Goal: Transaction & Acquisition: Purchase product/service

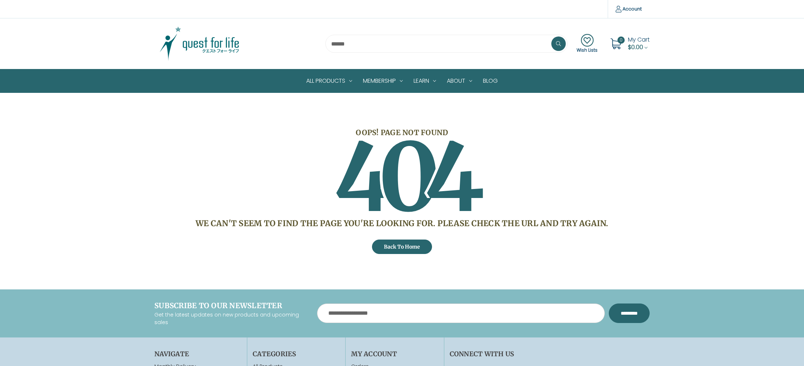
click at [212, 47] on img at bounding box center [199, 44] width 90 height 36
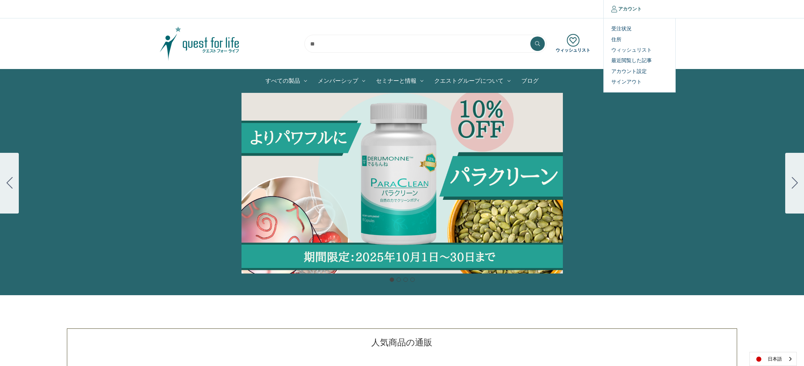
click at [626, 8] on link "アカウント" at bounding box center [626, 9] width 46 height 18
click at [627, 27] on link "受注状況" at bounding box center [640, 29] width 72 height 10
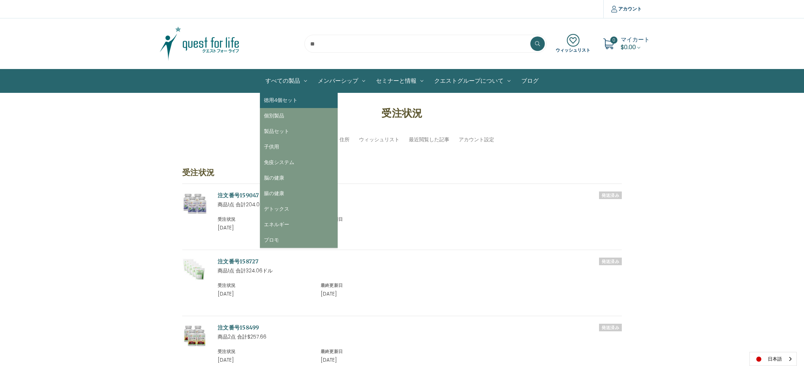
click at [300, 97] on link "徳用4個セット" at bounding box center [299, 101] width 78 height 16
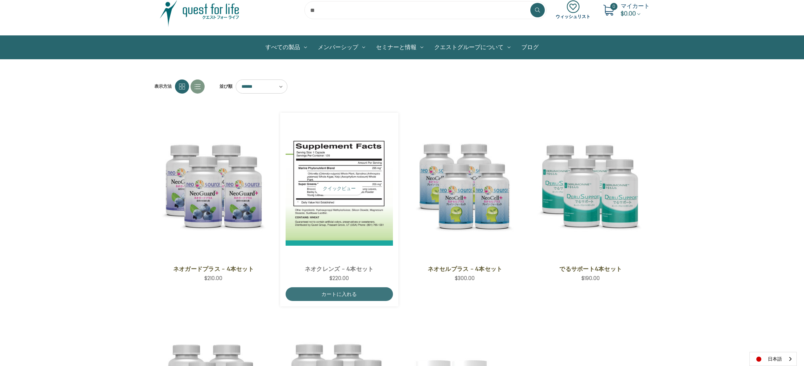
scroll to position [13, 0]
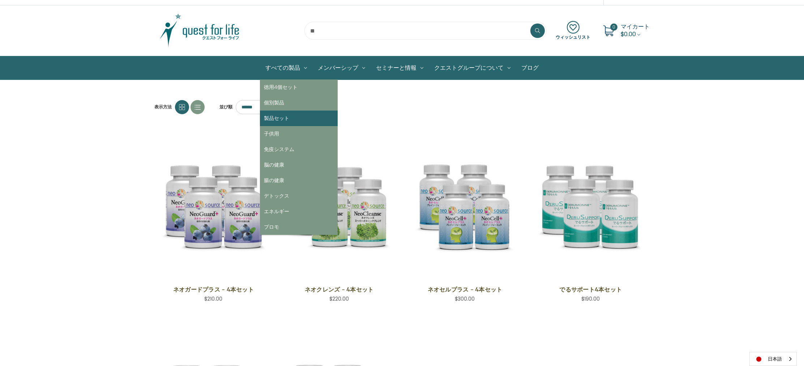
click at [284, 116] on link "製品セット" at bounding box center [299, 119] width 78 height 16
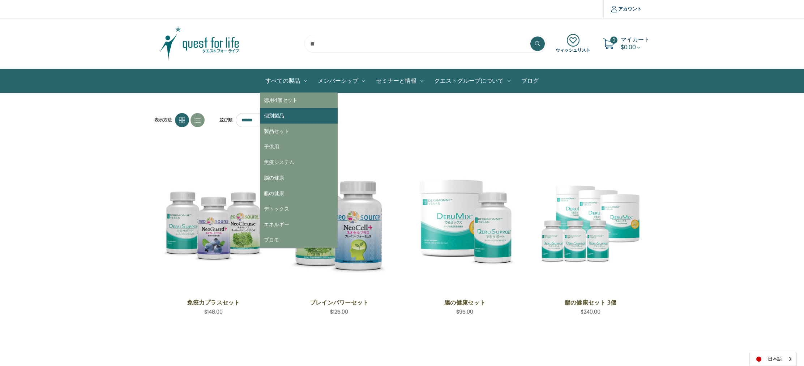
click at [299, 121] on link "個別製品" at bounding box center [299, 116] width 78 height 16
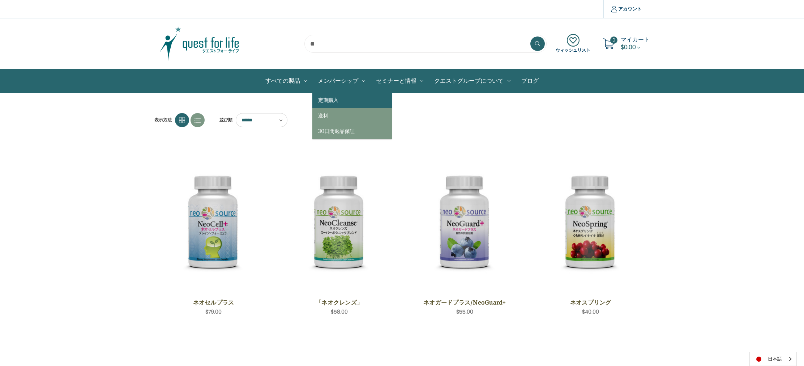
click at [336, 103] on link "定期購入" at bounding box center [352, 101] width 80 height 16
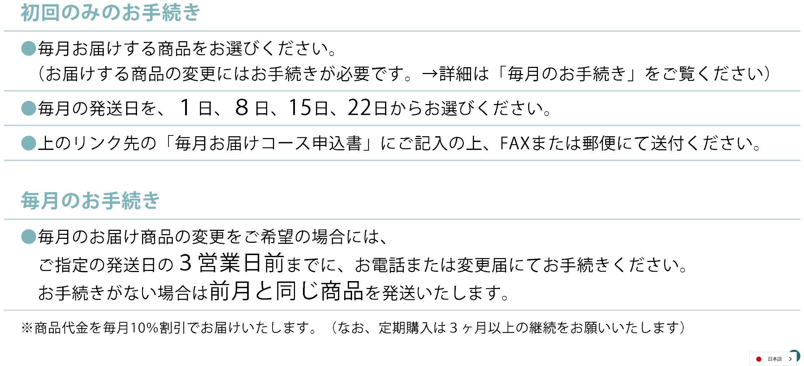
scroll to position [215, 0]
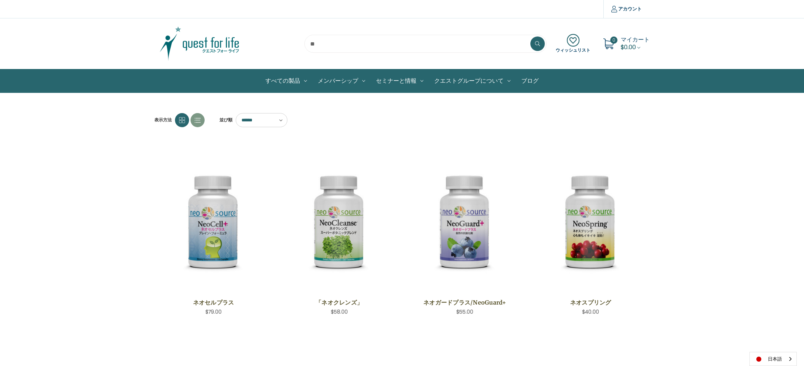
click at [629, 42] on span "マイカート" at bounding box center [635, 39] width 29 height 8
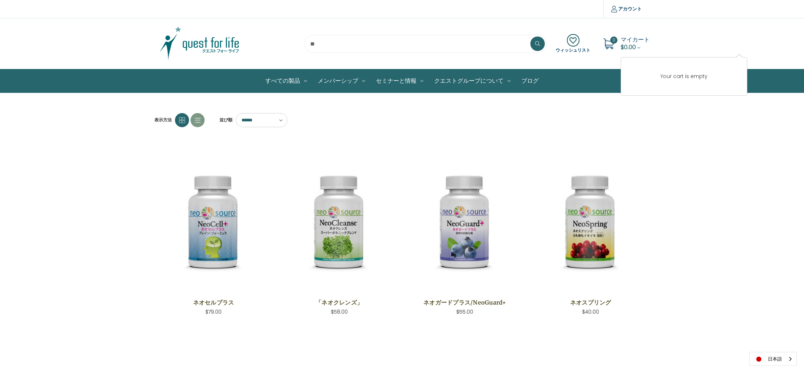
click at [180, 122] on icon at bounding box center [182, 120] width 6 height 6
click at [279, 123] on select "****** ****** ****** ****** ***** ******* **** ****" at bounding box center [262, 120] width 52 height 14
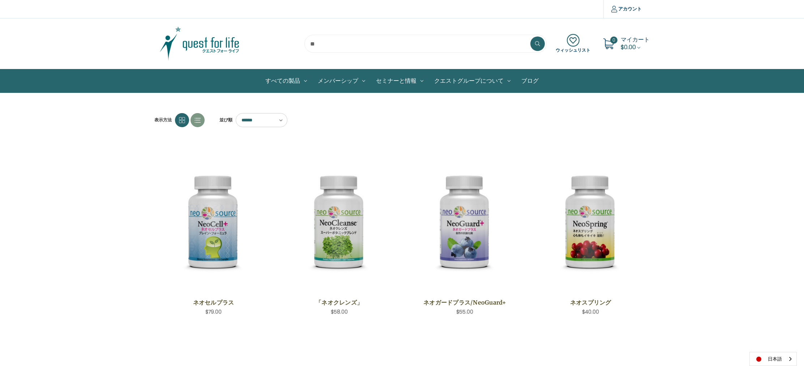
select select "********"
click at [236, 113] on select "****** ****** ****** ****** ***** ******* **** ****" at bounding box center [262, 120] width 52 height 14
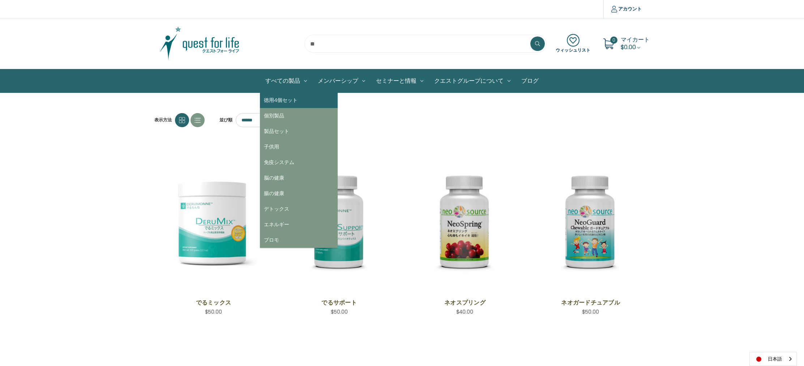
click at [283, 97] on link "徳用4個セット" at bounding box center [299, 101] width 78 height 16
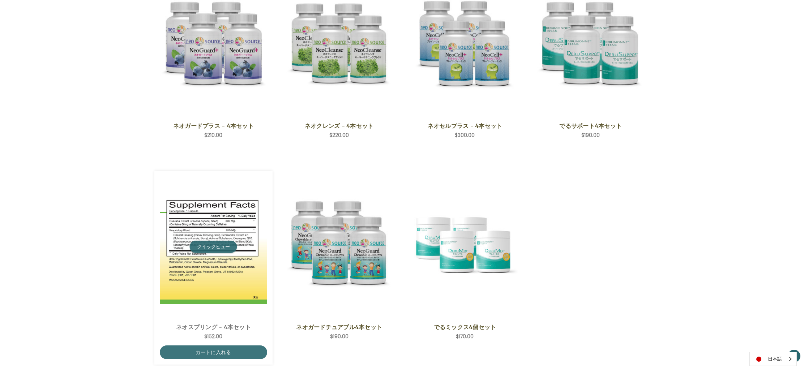
scroll to position [178, 0]
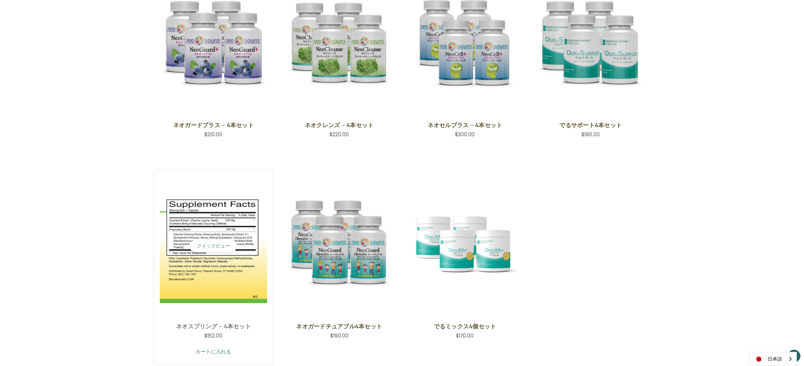
click at [217, 350] on link "カートに入れる" at bounding box center [213, 352] width 107 height 14
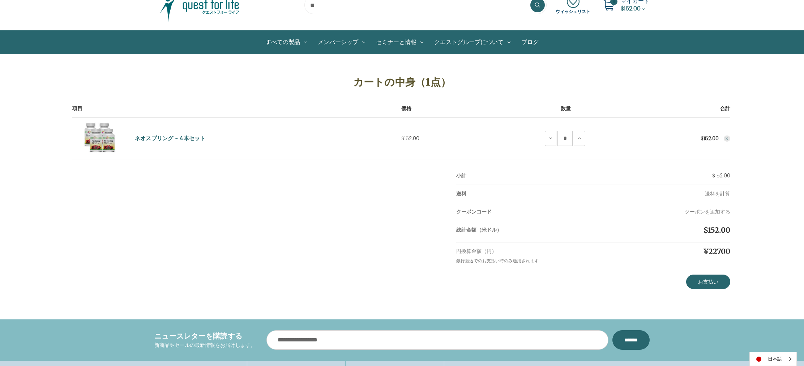
scroll to position [53, 0]
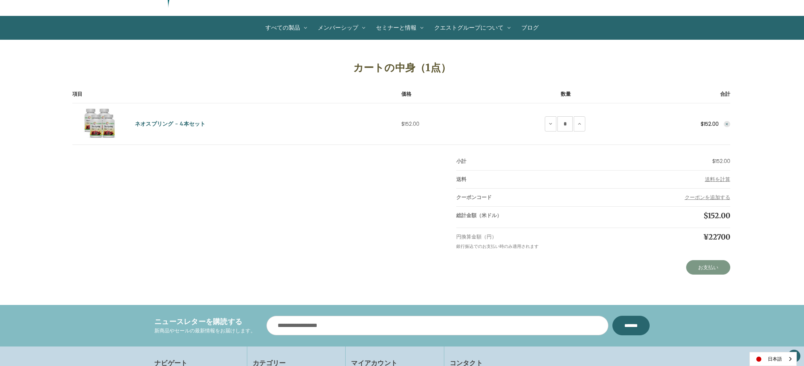
click at [708, 269] on link "お支払い" at bounding box center [708, 267] width 44 height 14
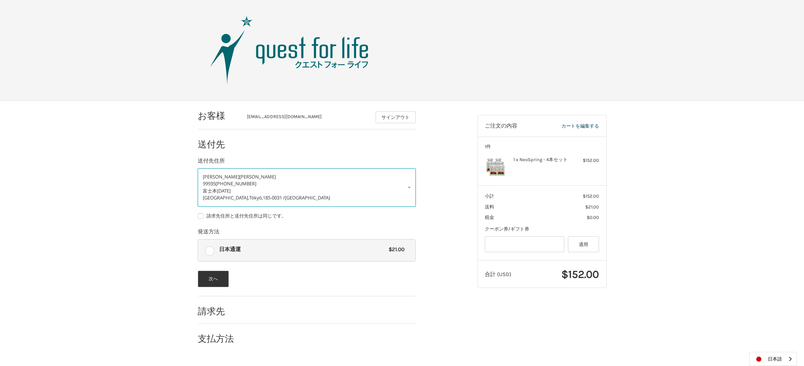
click at [410, 188] on link "みほ子 太田 99935 090-9688-2139 富士本1-17-20 国分寺市, Tōkyō, 185-0031 / Japan" at bounding box center [307, 187] width 218 height 38
